Goal: Information Seeking & Learning: Learn about a topic

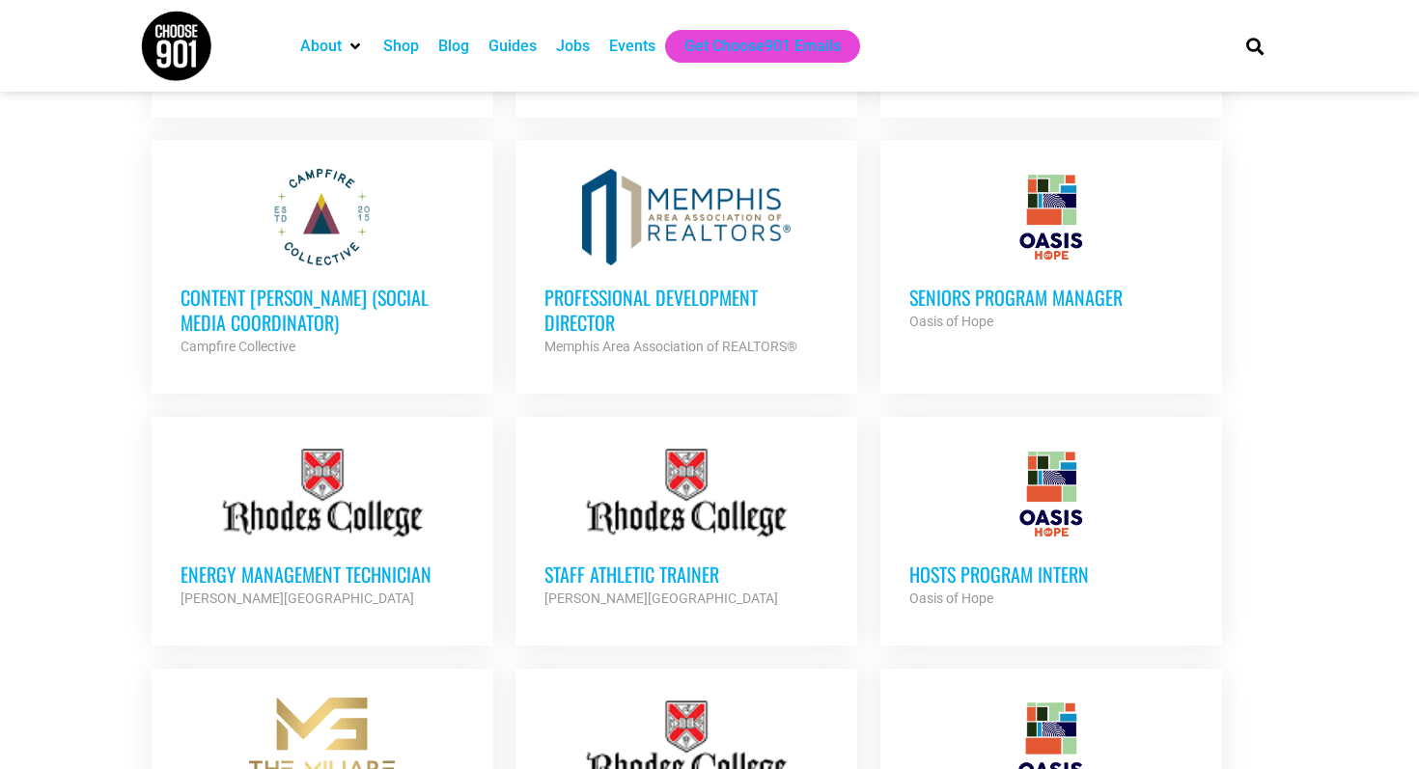
scroll to position [1297, 0]
click at [1010, 305] on h3 "Seniors Program Manager" at bounding box center [1051, 298] width 284 height 25
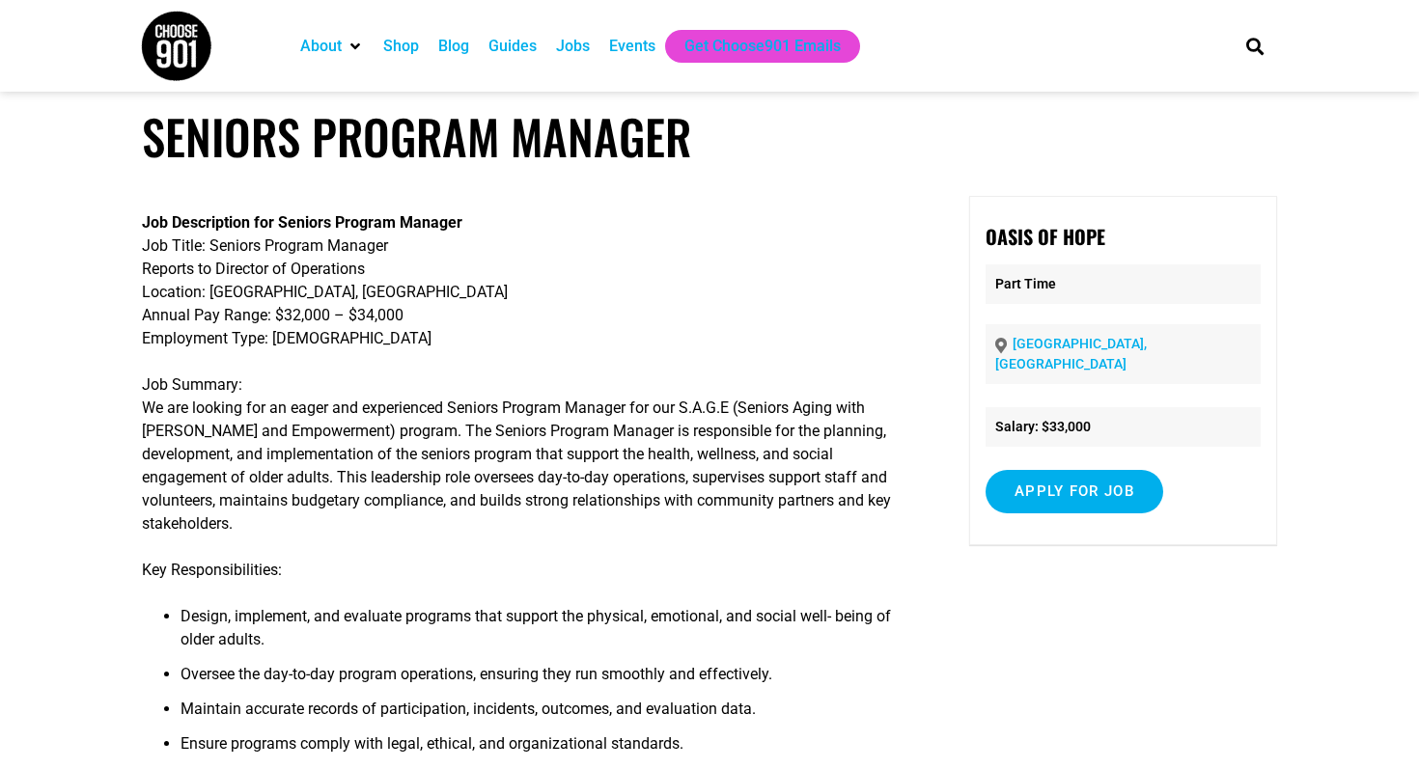
scroll to position [17, 0]
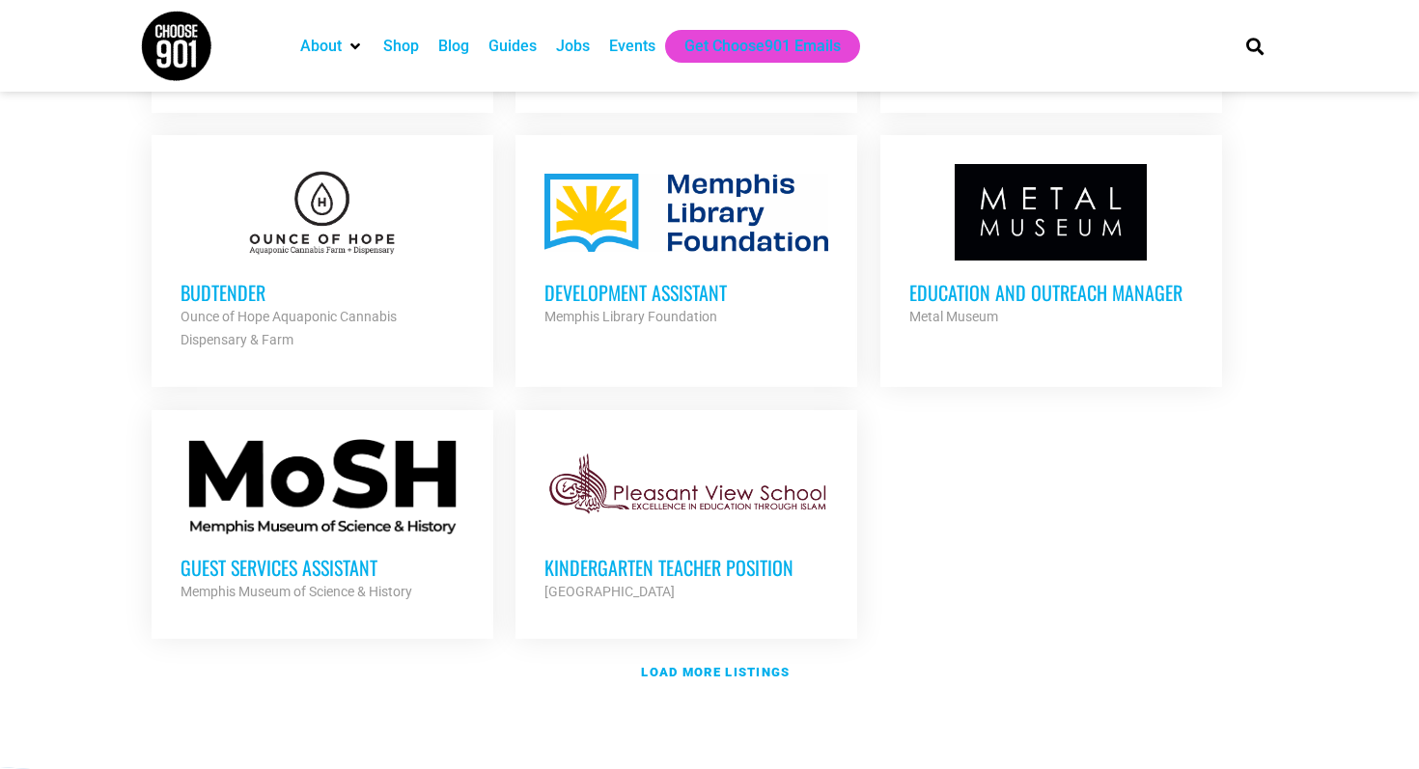
scroll to position [2111, 0]
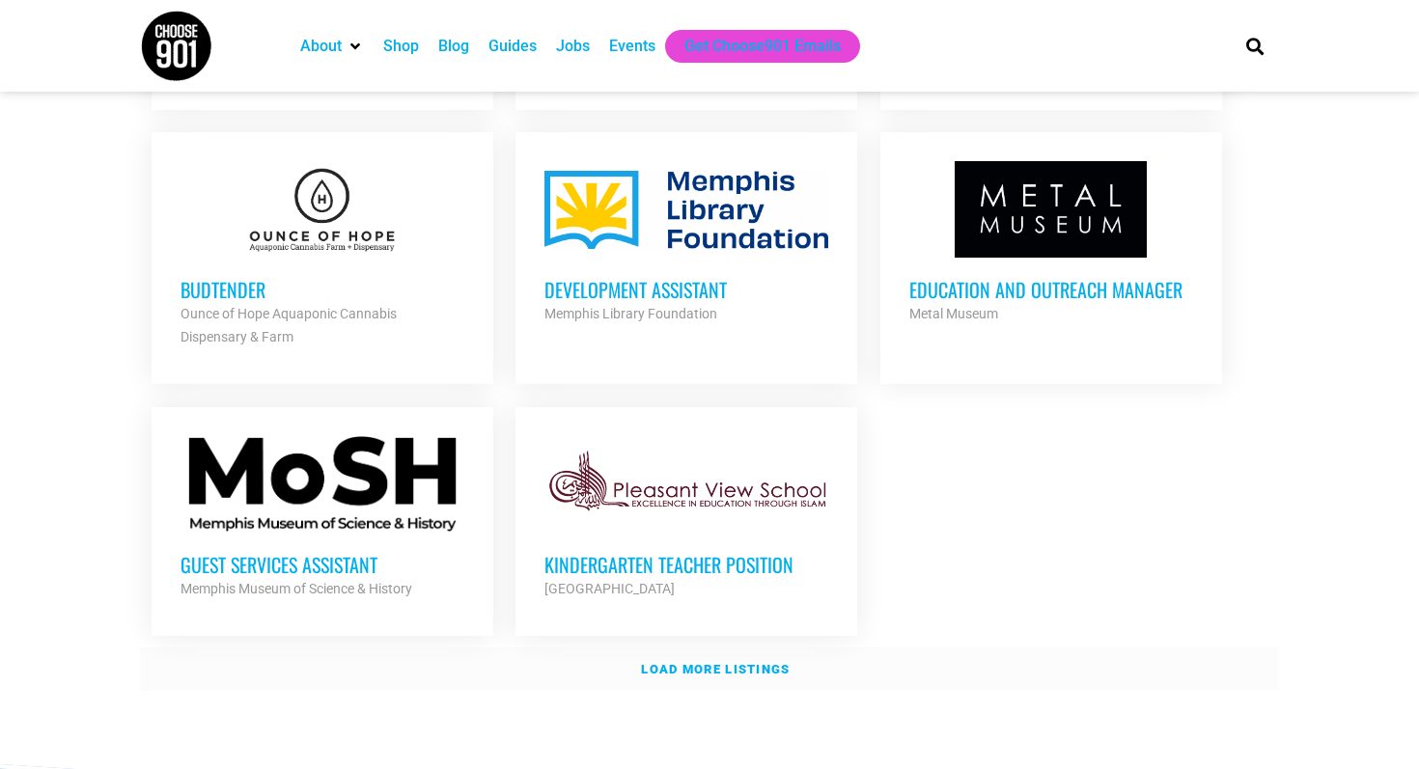
click at [705, 667] on strong "Load more listings" at bounding box center [715, 669] width 149 height 14
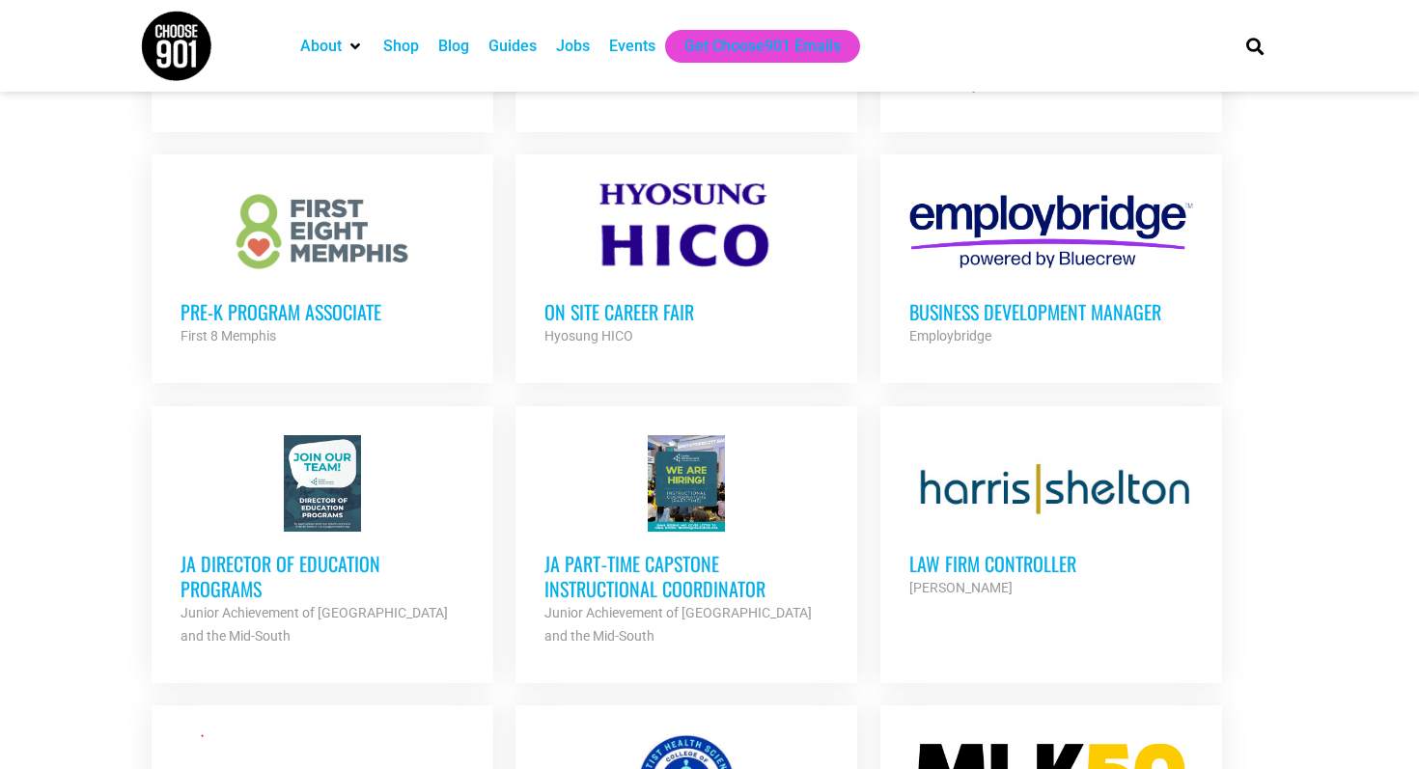
scroll to position [2716, 0]
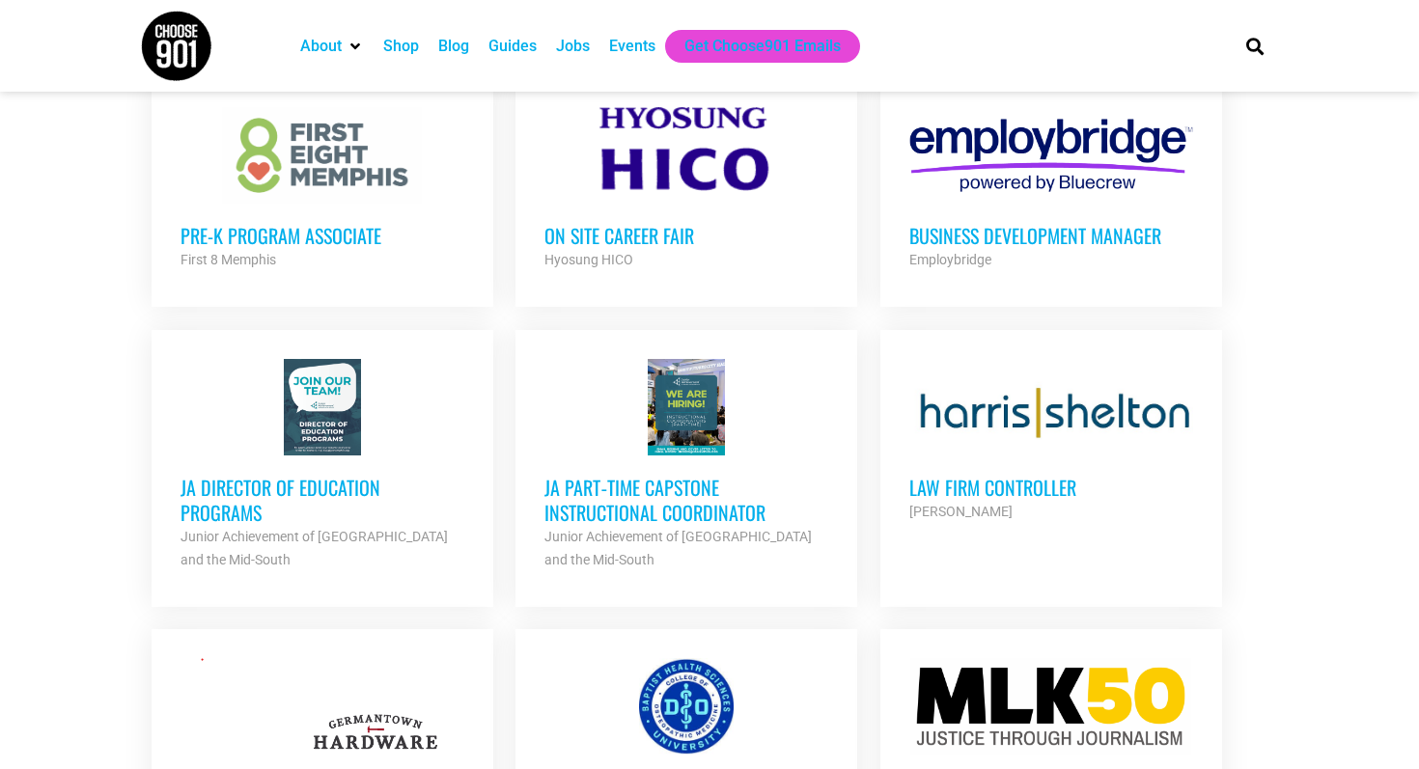
click at [964, 487] on h3 "Law Firm Controller" at bounding box center [1051, 487] width 284 height 25
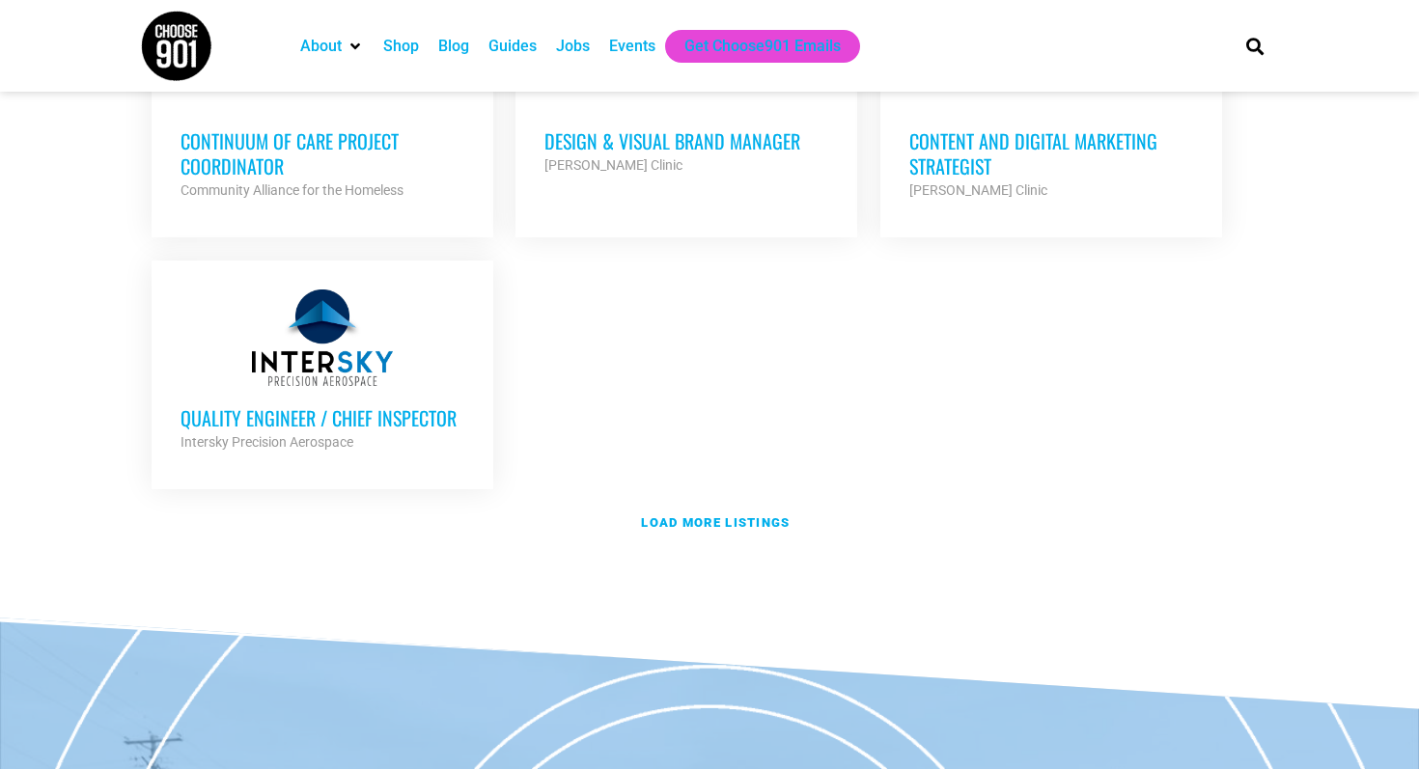
scroll to position [4254, 0]
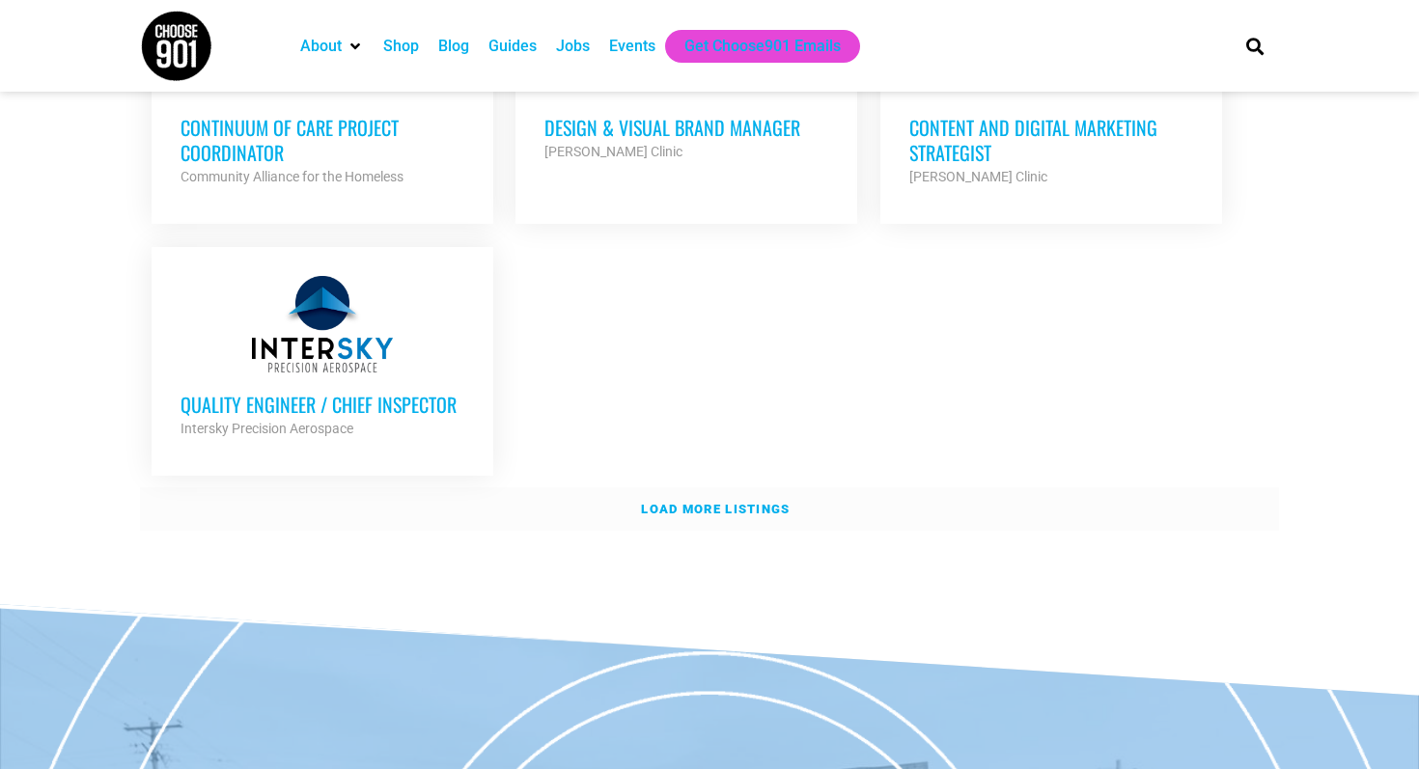
click at [687, 502] on strong "Load more listings" at bounding box center [715, 509] width 149 height 14
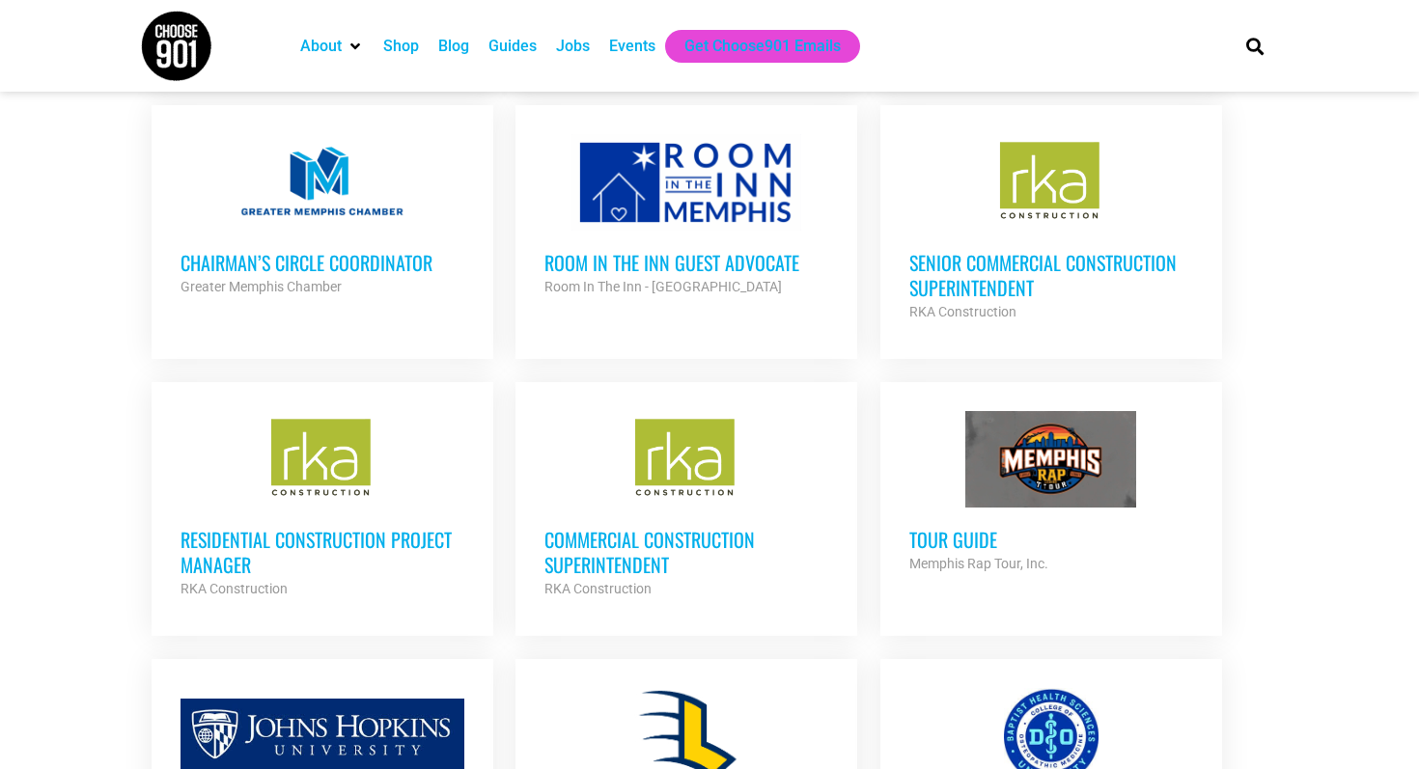
scroll to position [4673, 0]
click at [373, 208] on div at bounding box center [323, 181] width 284 height 97
click at [368, 251] on h3 "Chairman’s Circle Coordinator" at bounding box center [323, 261] width 284 height 25
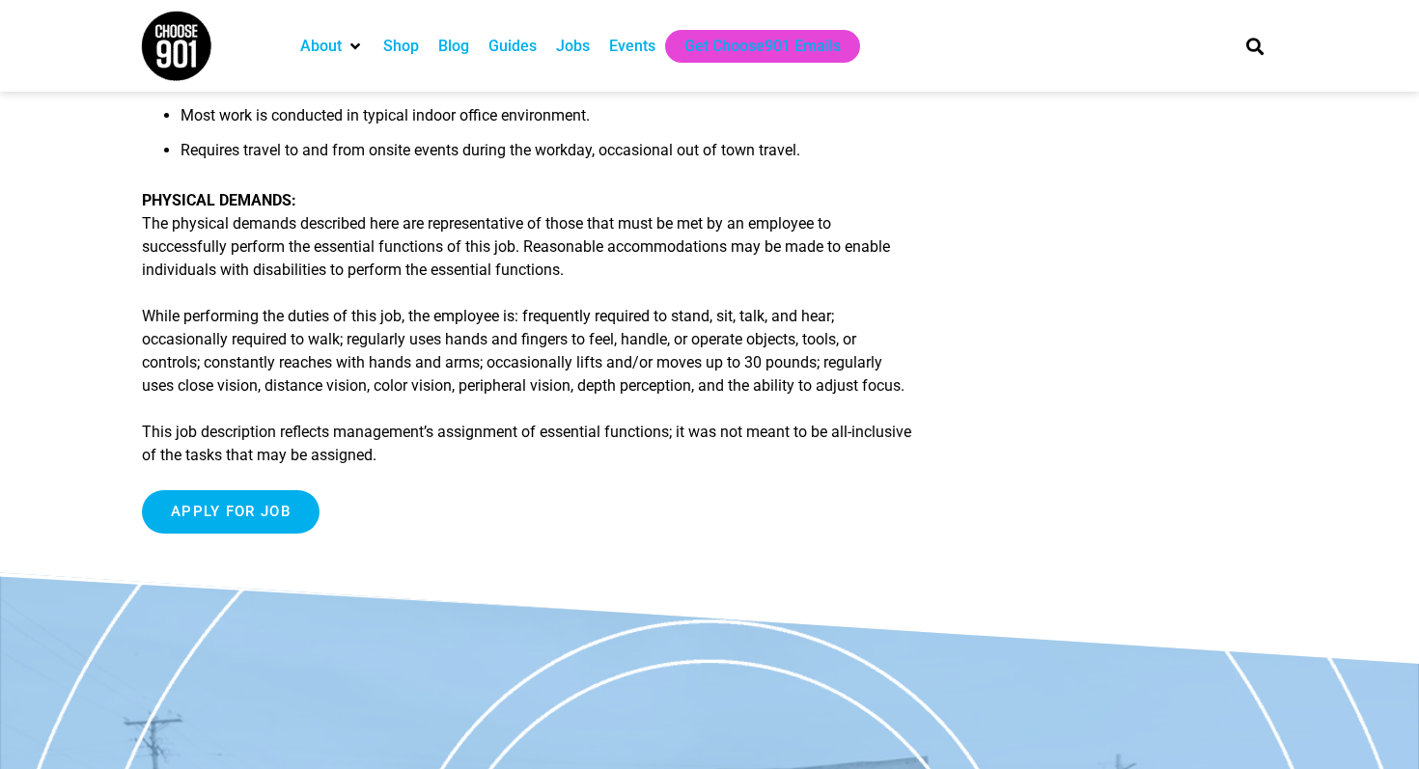
scroll to position [1579, 0]
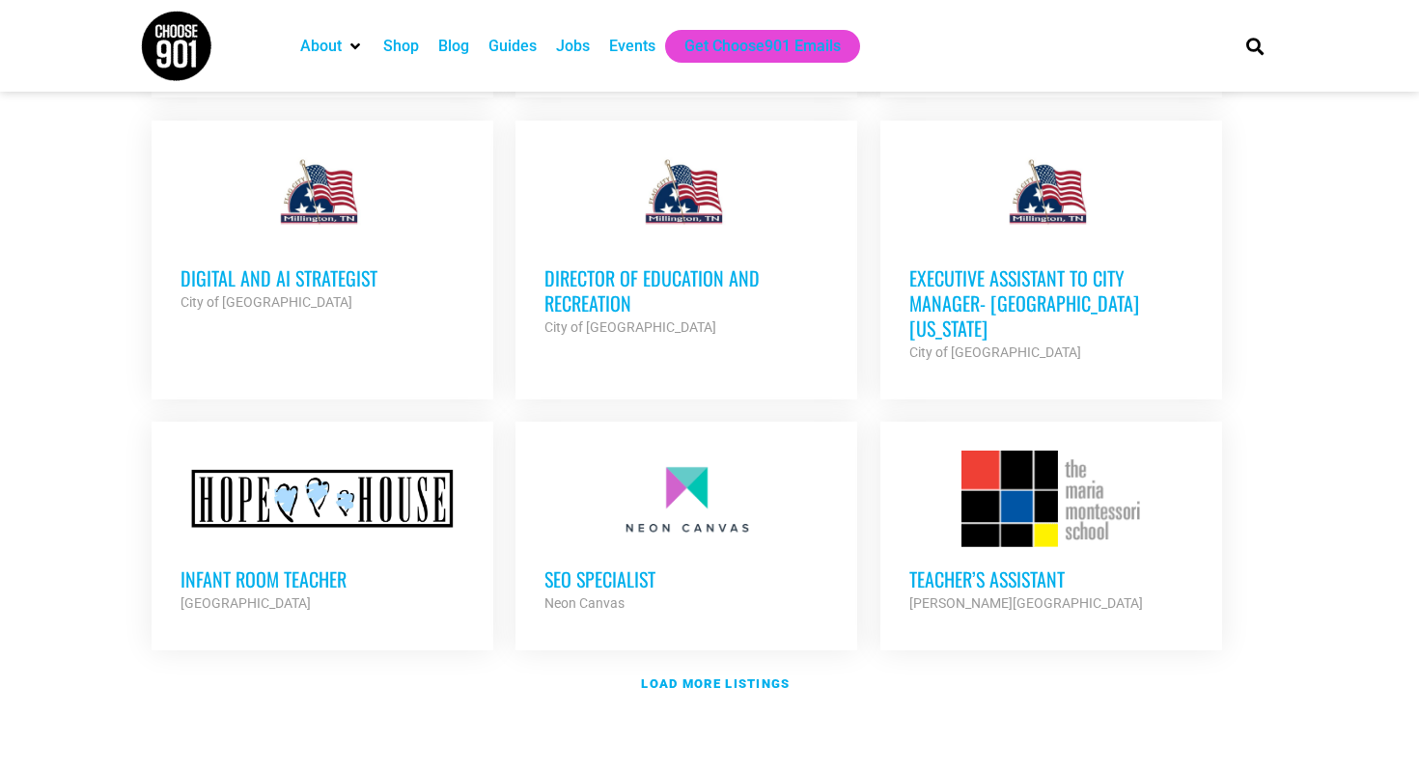
scroll to position [5815, 0]
